Goal: Information Seeking & Learning: Learn about a topic

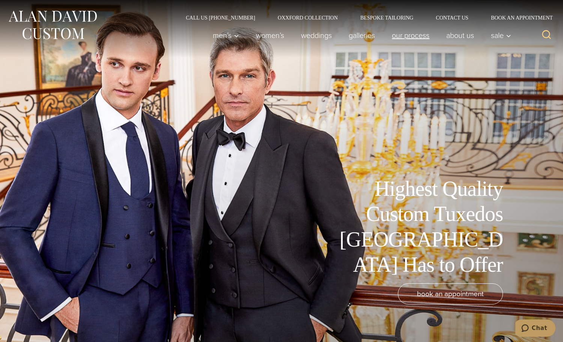
click at [415, 34] on link "Our Process" at bounding box center [411, 35] width 54 height 15
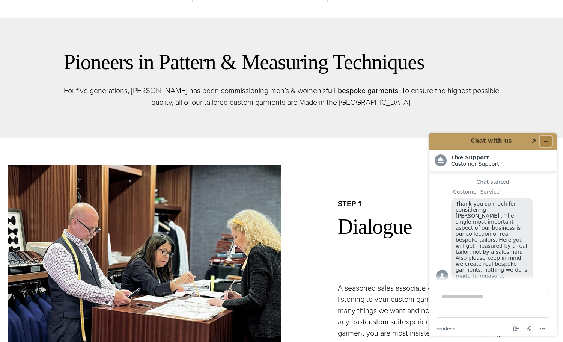
click at [546, 140] on icon "Minimize widget" at bounding box center [545, 141] width 5 height 5
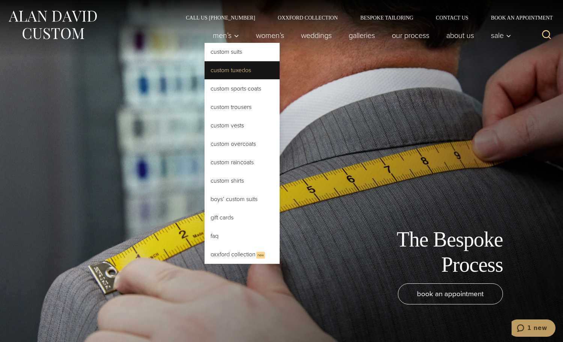
click at [234, 70] on link "Custom Tuxedos" at bounding box center [242, 70] width 75 height 18
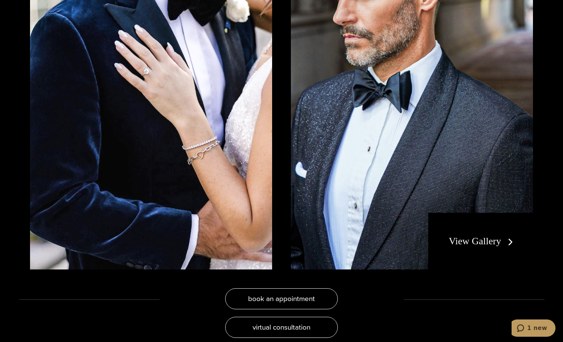
scroll to position [1464, 0]
click at [474, 241] on link "View Gallery" at bounding box center [482, 241] width 67 height 11
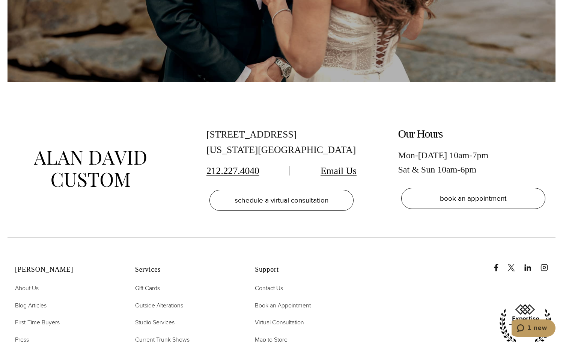
scroll to position [3830, 0]
